Goal: Find specific page/section

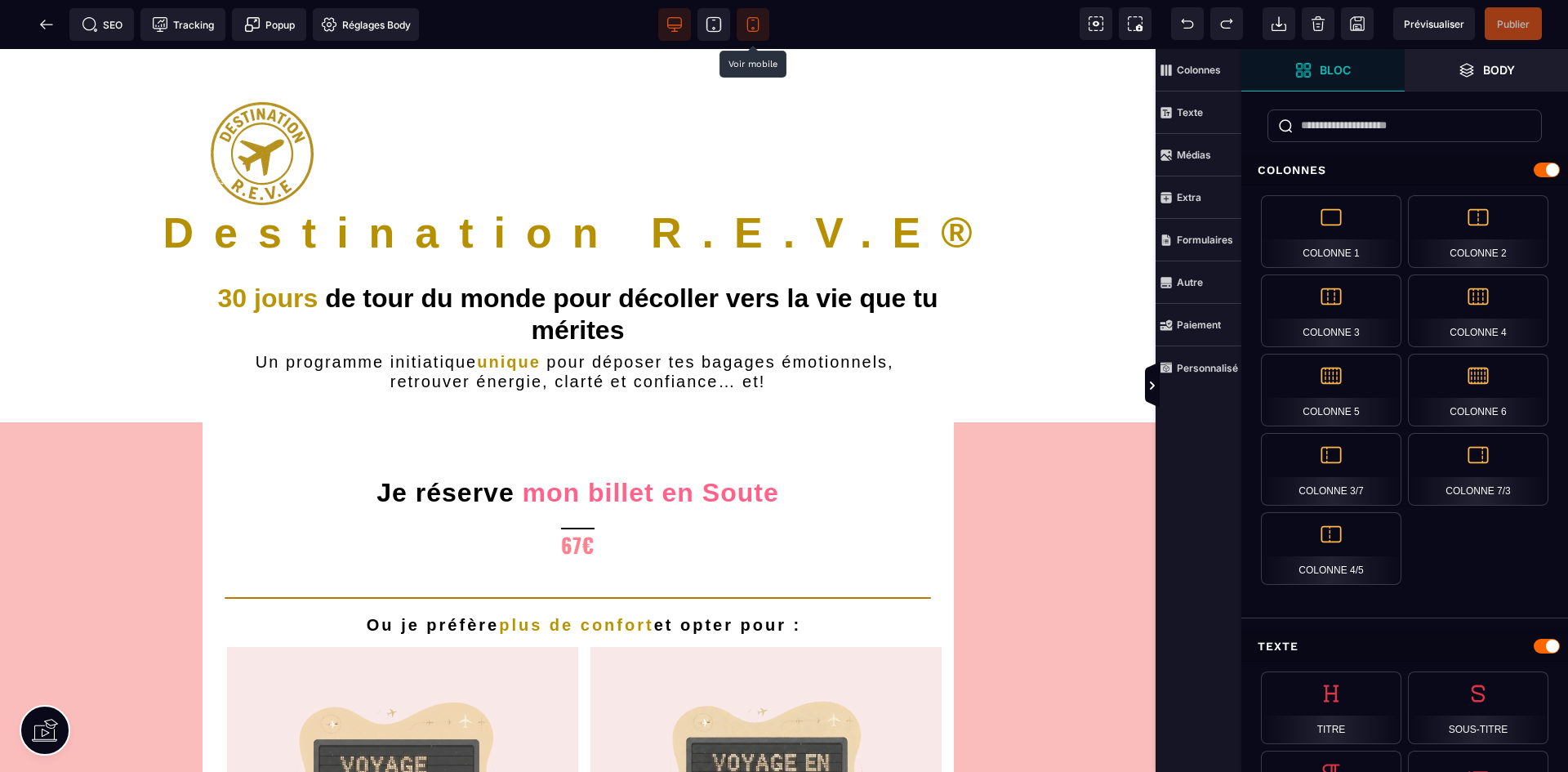
click at [749, 31] on icon at bounding box center [752, 25] width 17 height 17
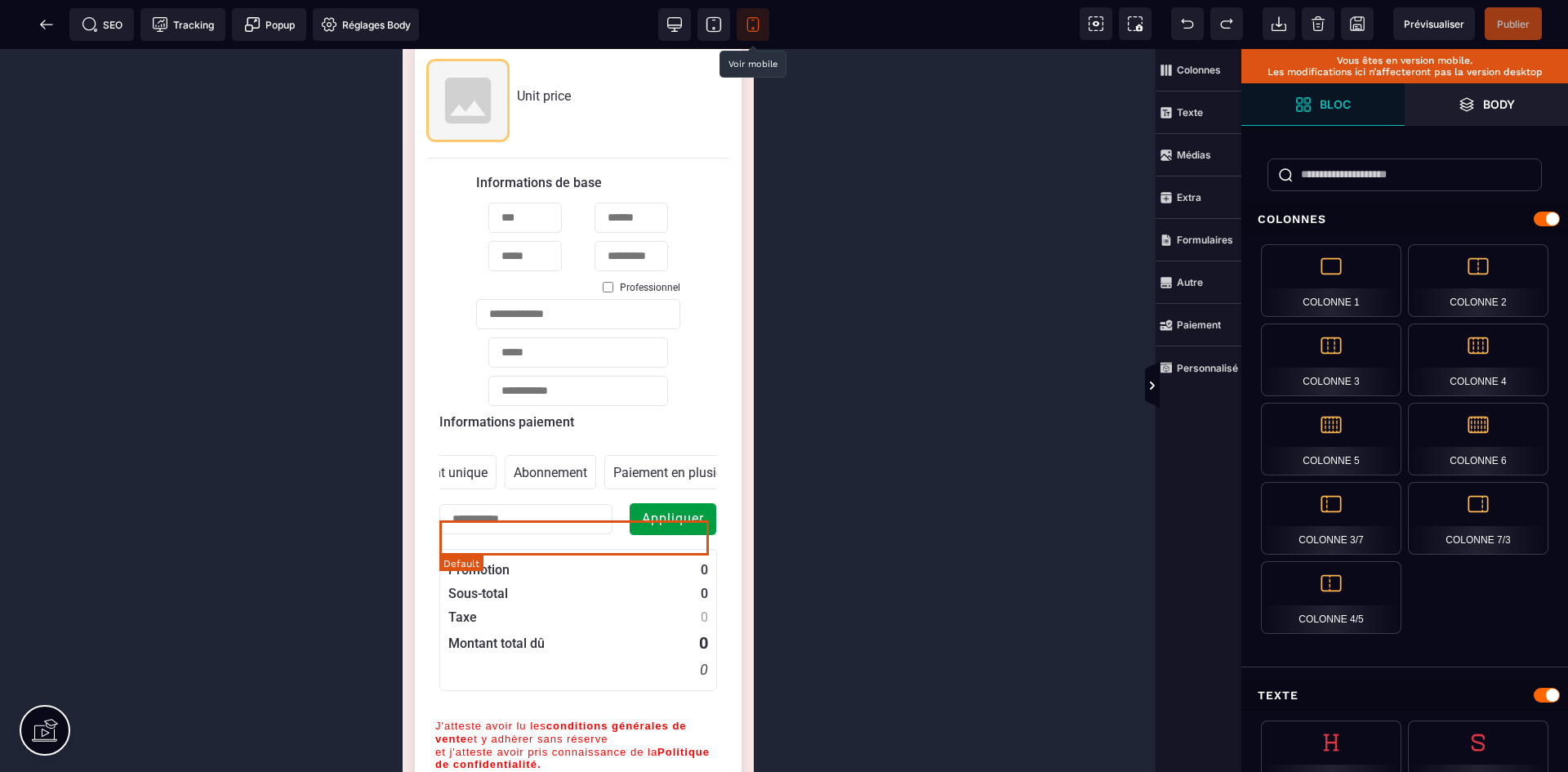
scroll to position [2695, 0]
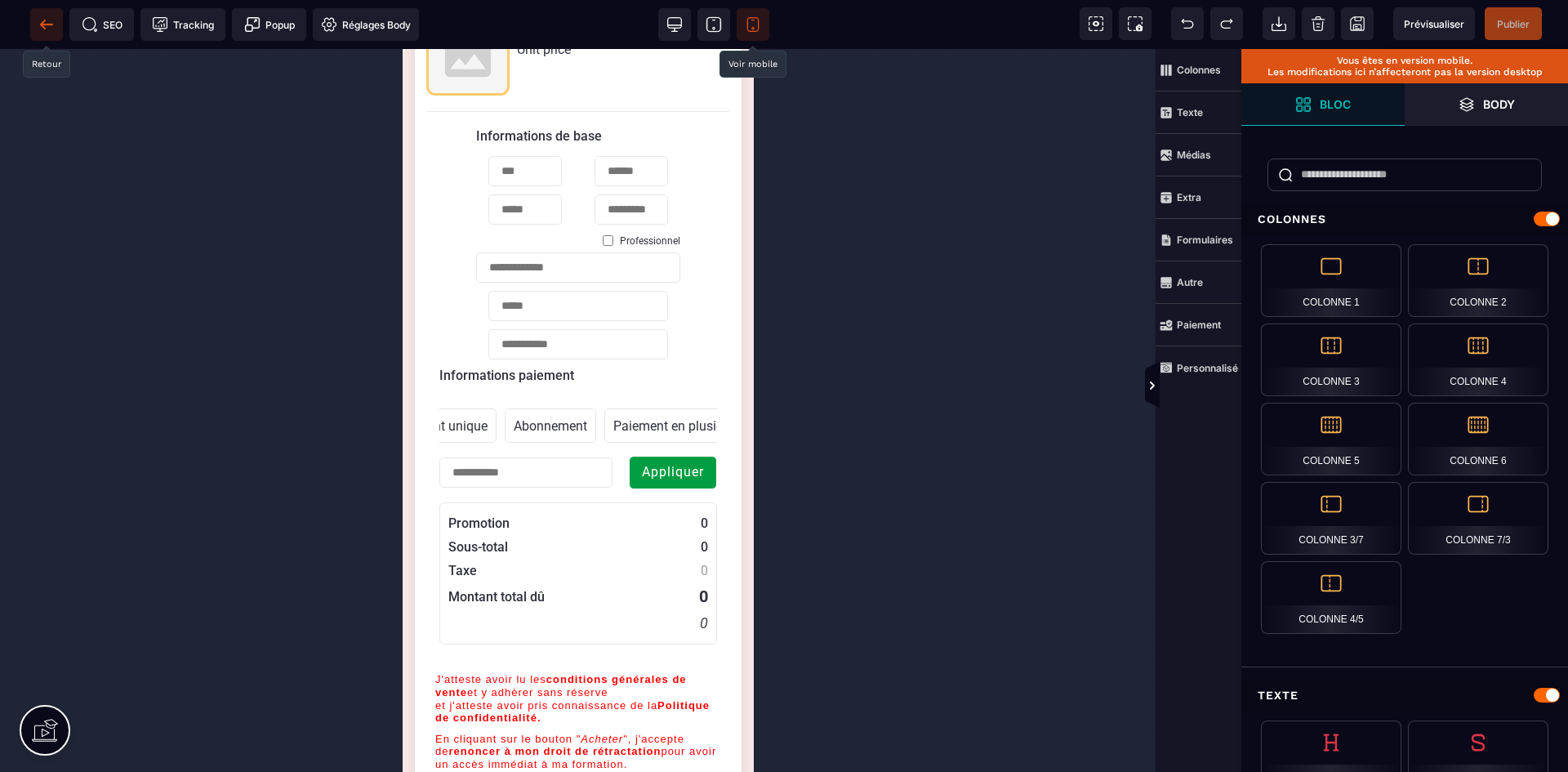
click at [41, 19] on icon at bounding box center [47, 25] width 17 height 17
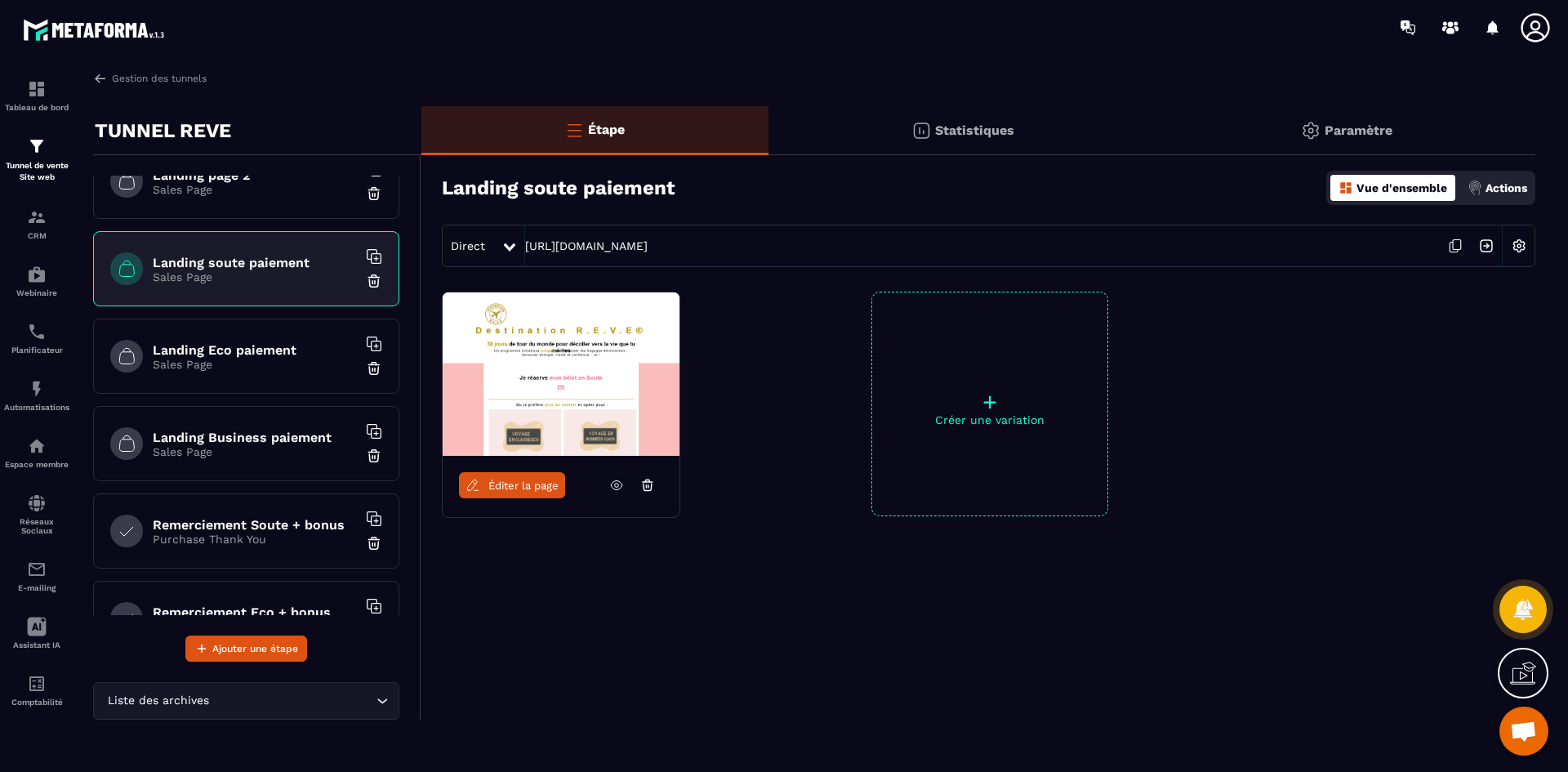
scroll to position [163, 0]
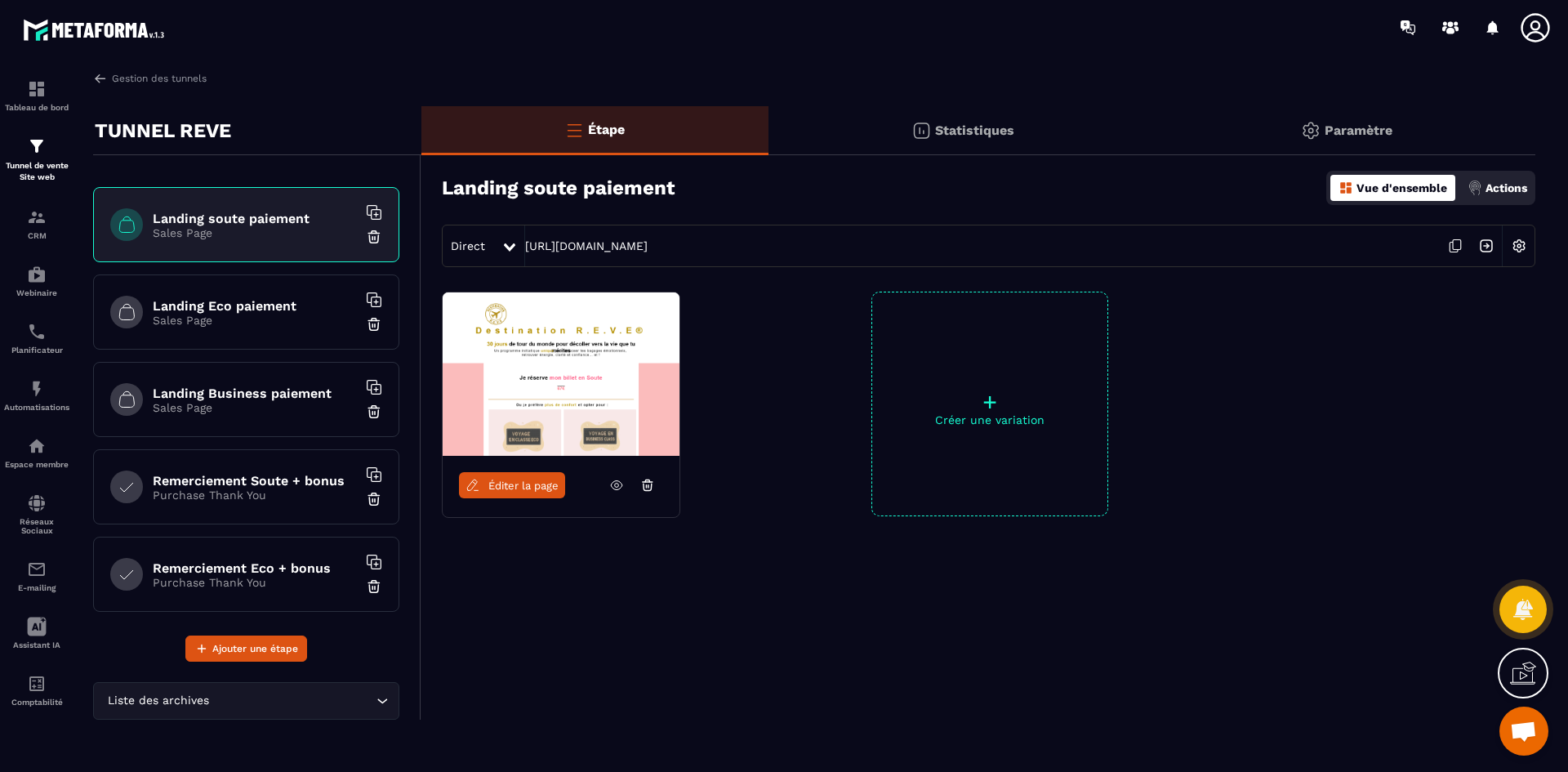
click at [265, 483] on h6 "Remerciement Soute + bonus" at bounding box center [254, 481] width 204 height 16
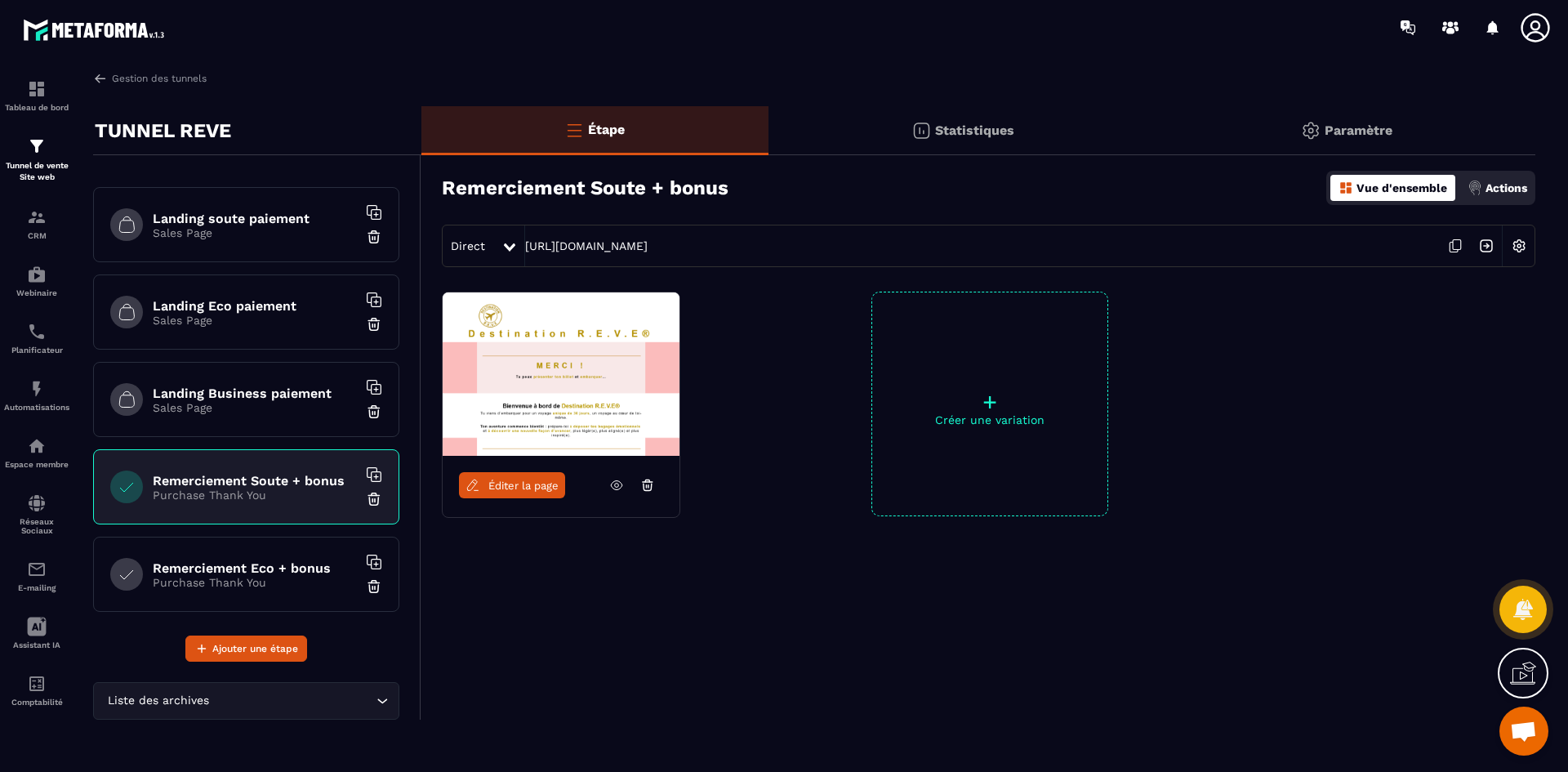
click at [530, 483] on span "Éditer la page" at bounding box center [523, 485] width 70 height 12
